Goal: Communication & Community: Answer question/provide support

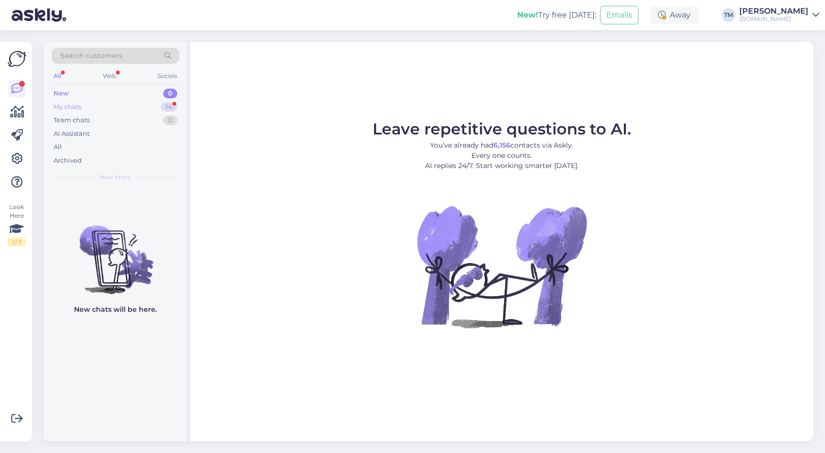
click at [102, 104] on div "My chats 14" at bounding box center [116, 107] width 128 height 14
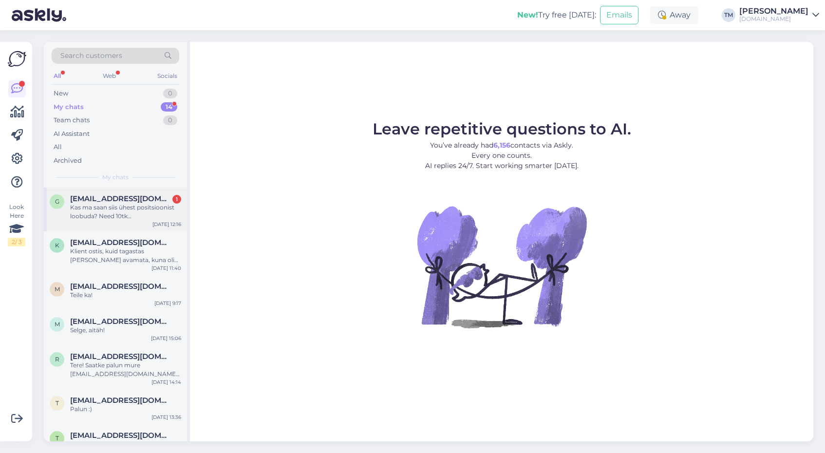
click at [133, 206] on div "Kas ma saan siis ühest positsioonist loobuda? Need 10tk [PERSON_NAME], muu tood…" at bounding box center [125, 212] width 111 height 18
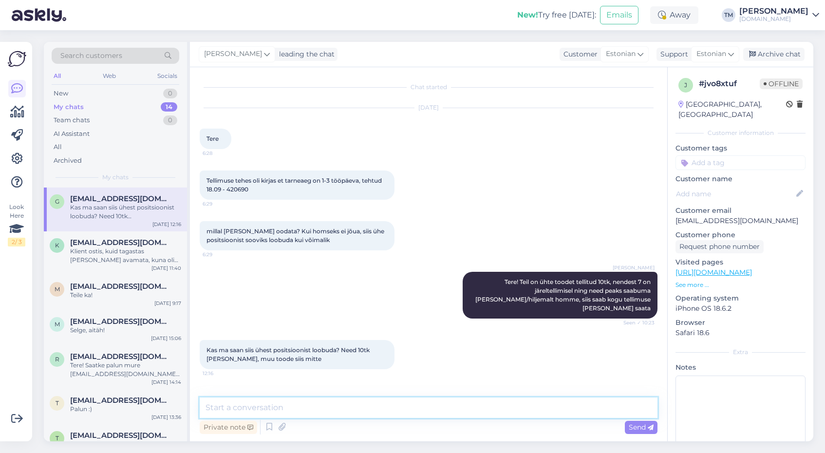
click at [352, 412] on textarea at bounding box center [429, 407] width 458 height 20
click at [255, 407] on textarea "Need tooted saabusid just lattu kaubaga ning saame homme kogu tellimuse teele s…" at bounding box center [429, 407] width 458 height 20
click at [633, 409] on textarea "Need tooted (mida soovite 10tk) saabusid just lattu kaubaga ning saame homme ko…" at bounding box center [429, 407] width 458 height 20
click at [236, 192] on span "Tellimuse tehes oli kirjas et tarneaeg on 1-3 tööpäeva, tehtud 18.09 - 420690" at bounding box center [295, 185] width 177 height 16
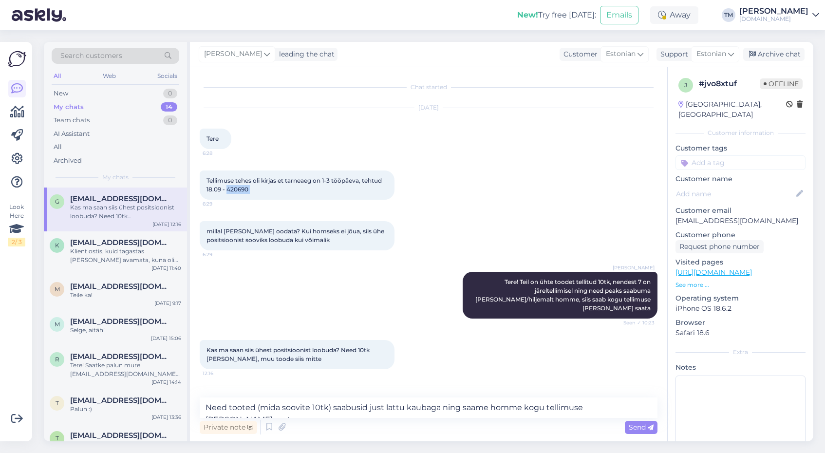
copy div "420690 6:29"
click at [630, 409] on textarea "Need tooted (mida soovite 10tk) saabusid just lattu kaubaga ning saame homme ko…" at bounding box center [429, 407] width 458 height 20
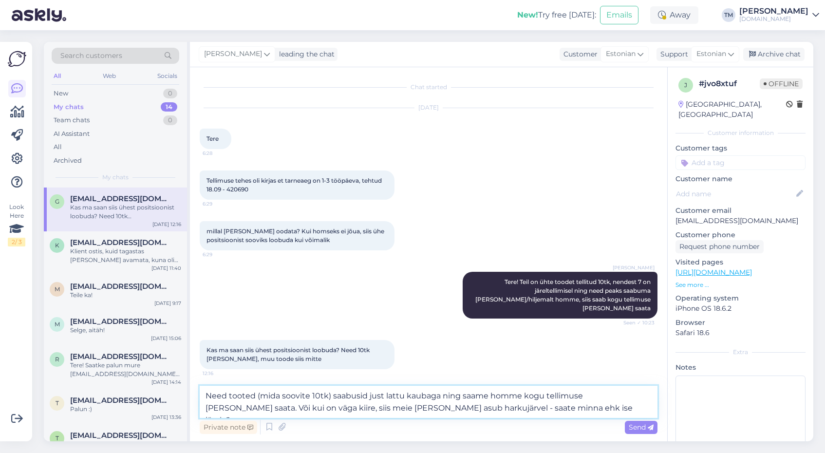
click at [352, 409] on textarea "Need tooted (mida soovite 10tk) saabusid just lattu kaubaga ning saame homme ko…" at bounding box center [429, 402] width 458 height 32
type textarea "Need tooted (mida soovite 10tk) saabusid just lattu kaubaga ning saame homme ko…"
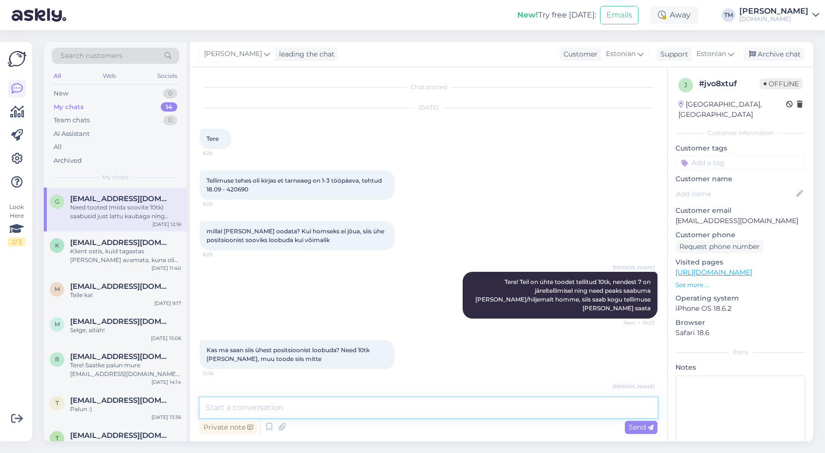
scroll to position [51, 0]
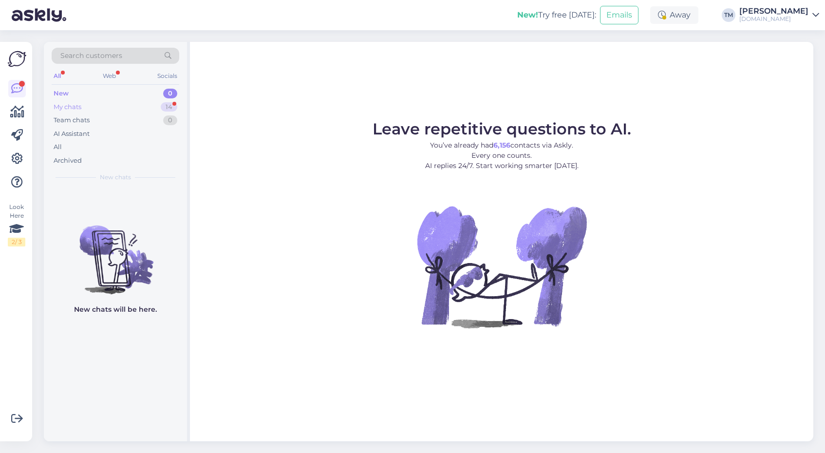
click at [132, 102] on div "My chats 14" at bounding box center [116, 107] width 128 height 14
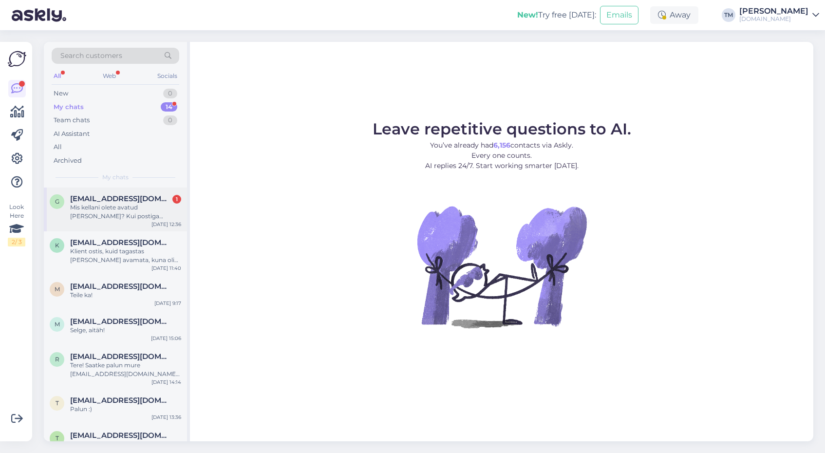
click at [142, 206] on div "Mis kellani olete avatud [PERSON_NAME]? Kui postiga [PERSON_NAME] saata kas jõu…" at bounding box center [125, 212] width 111 height 18
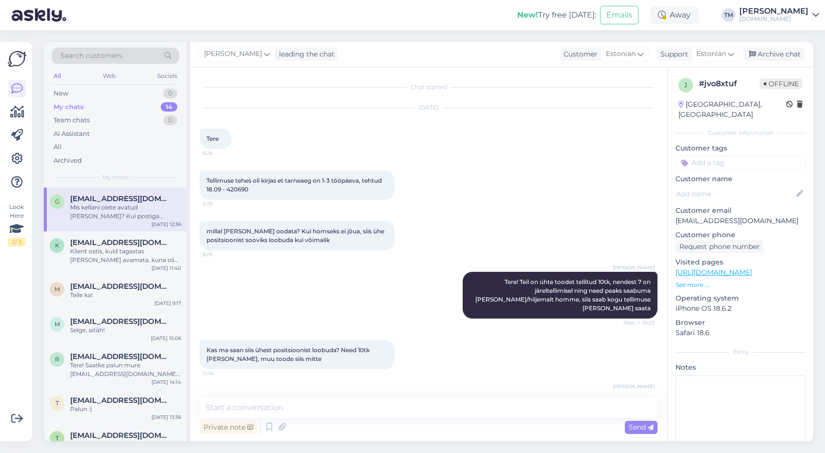
scroll to position [101, 0]
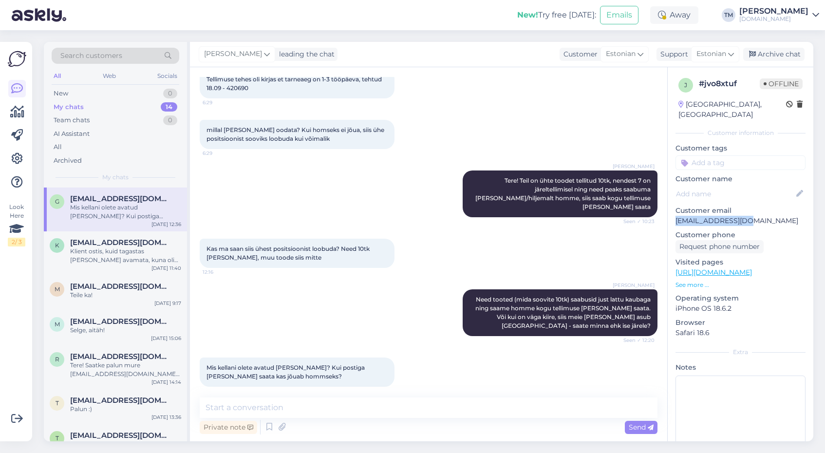
drag, startPoint x: 752, startPoint y: 208, endPoint x: 677, endPoint y: 210, distance: 75.0
click at [677, 216] on p "[EMAIL_ADDRESS][DOMAIN_NAME]" at bounding box center [741, 221] width 130 height 10
copy p "[EMAIL_ADDRESS][DOMAIN_NAME]"
click at [275, 405] on textarea at bounding box center [429, 407] width 458 height 20
drag, startPoint x: 292, startPoint y: 408, endPoint x: 159, endPoint y: 401, distance: 133.1
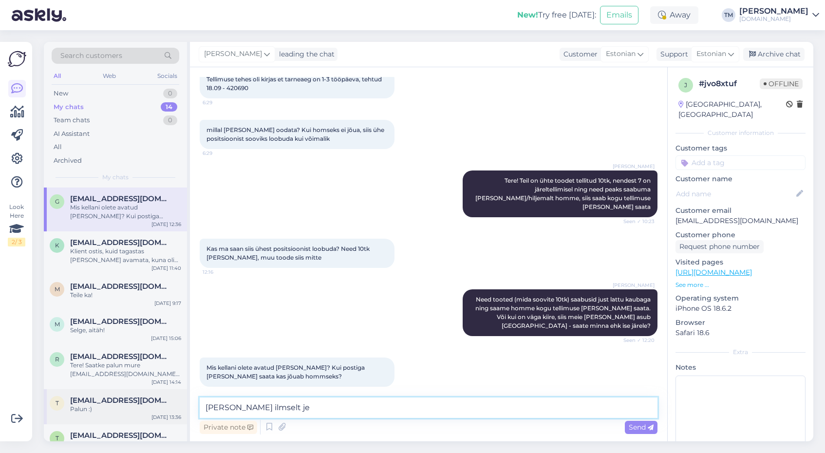
click at [159, 402] on div "Search customers All Web Socials New 0 My chats 14 Team chats 0 AI Assistant Al…" at bounding box center [429, 241] width 770 height 399
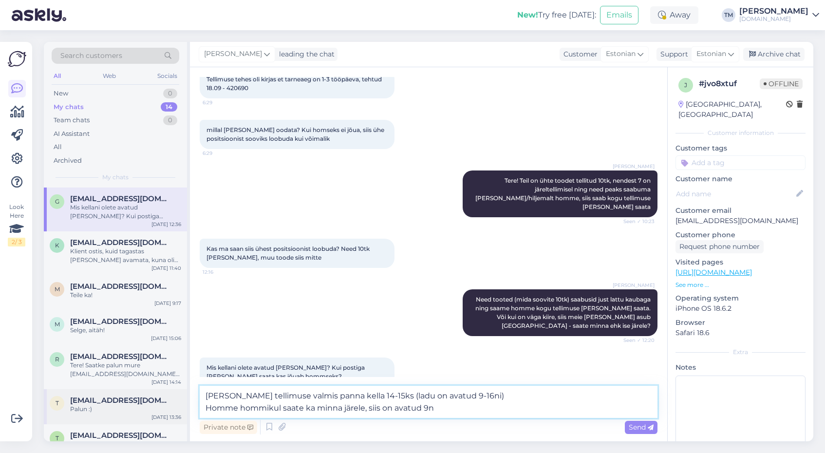
type textarea "[PERSON_NAME] tellimuse valmis panna kella 14-15ks (ladu on avatud 9-16ni) Homm…"
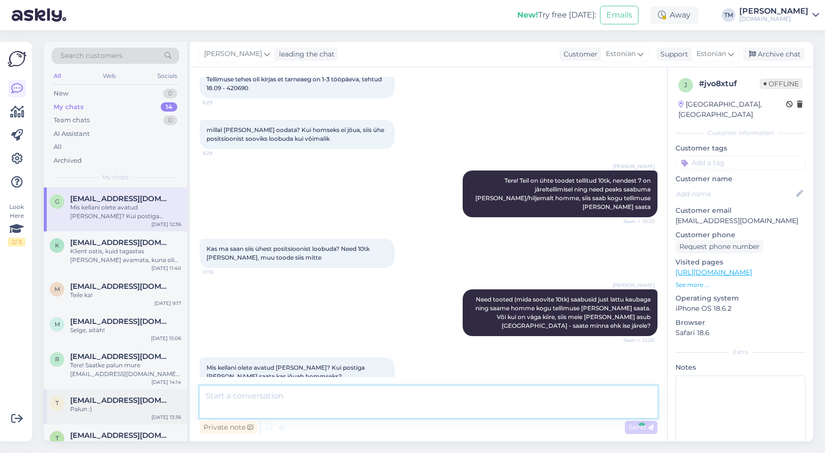
scroll to position [161, 0]
